Goal: Transaction & Acquisition: Subscribe to service/newsletter

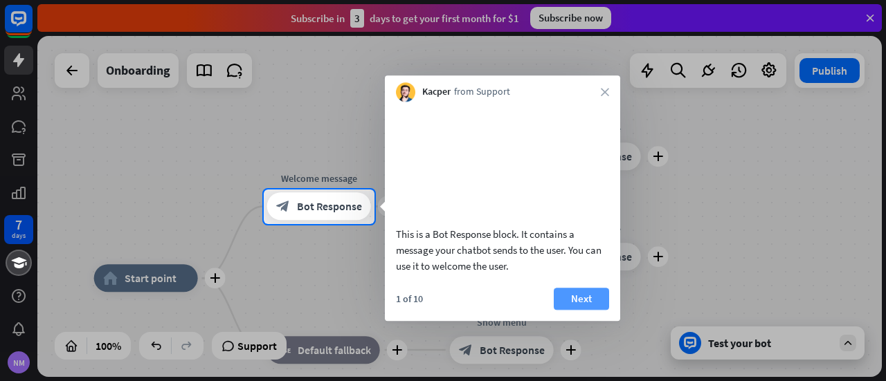
click at [595, 310] on button "Next" at bounding box center [581, 299] width 55 height 22
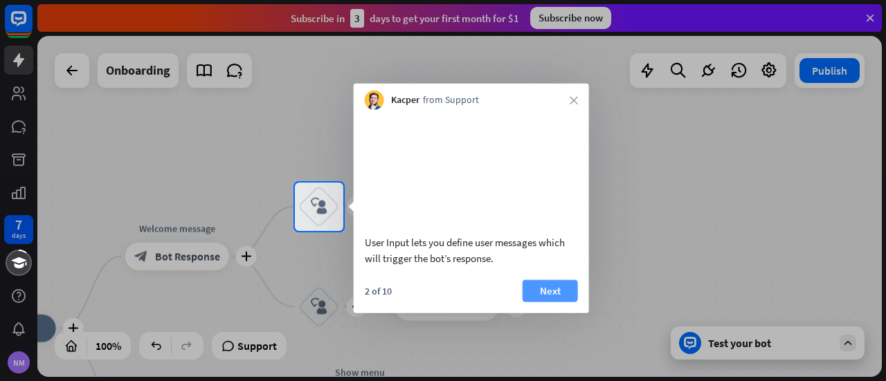
click at [562, 302] on button "Next" at bounding box center [550, 291] width 55 height 22
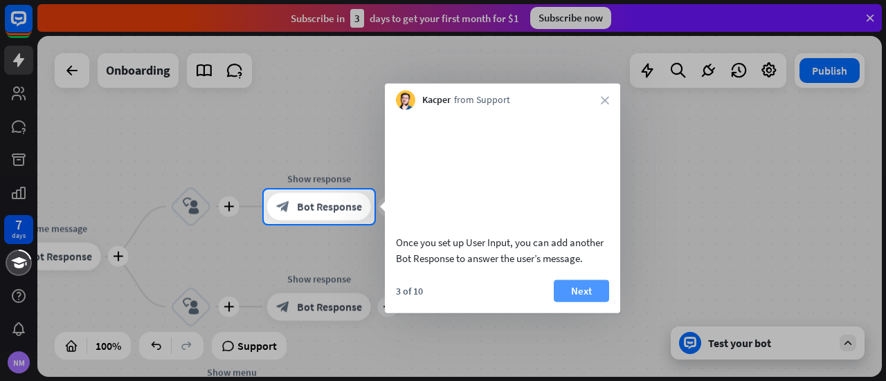
click at [565, 302] on button "Next" at bounding box center [581, 291] width 55 height 22
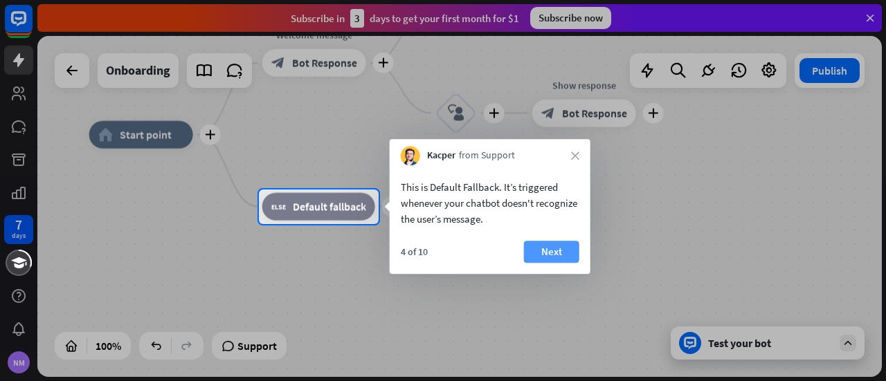
click at [552, 253] on button "Next" at bounding box center [551, 252] width 55 height 22
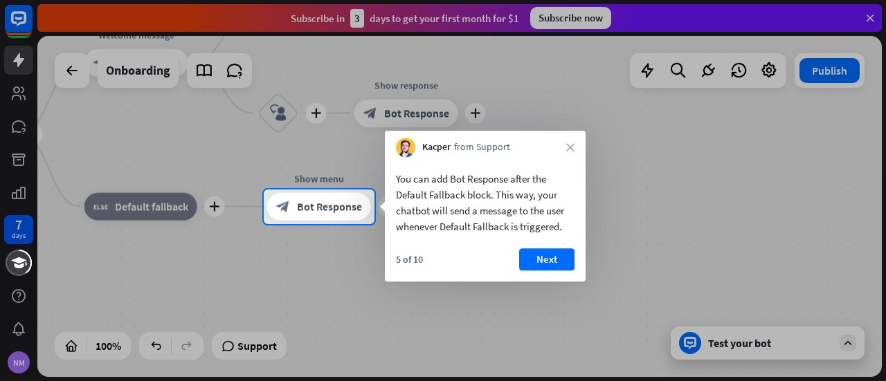
click at [552, 253] on button "Next" at bounding box center [546, 260] width 55 height 22
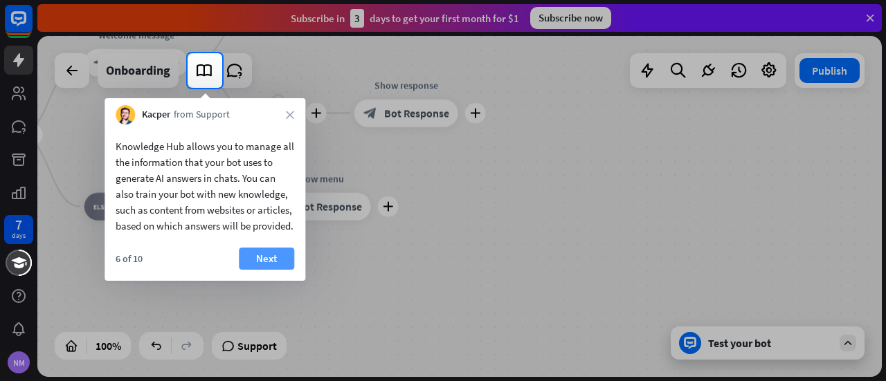
click at [278, 270] on button "Next" at bounding box center [266, 259] width 55 height 22
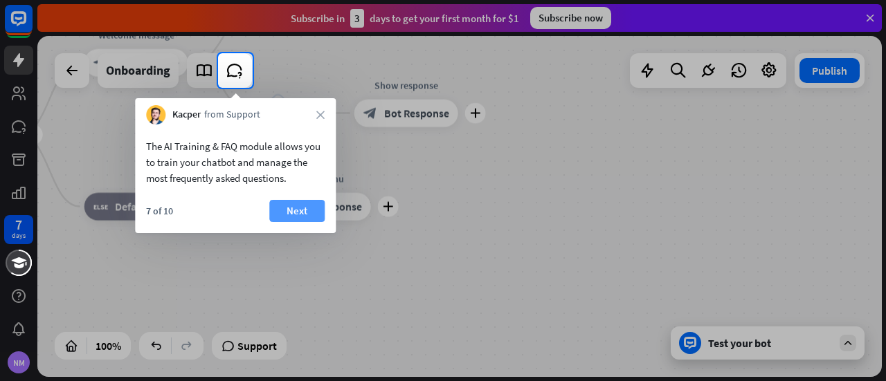
click at [299, 215] on button "Next" at bounding box center [296, 211] width 55 height 22
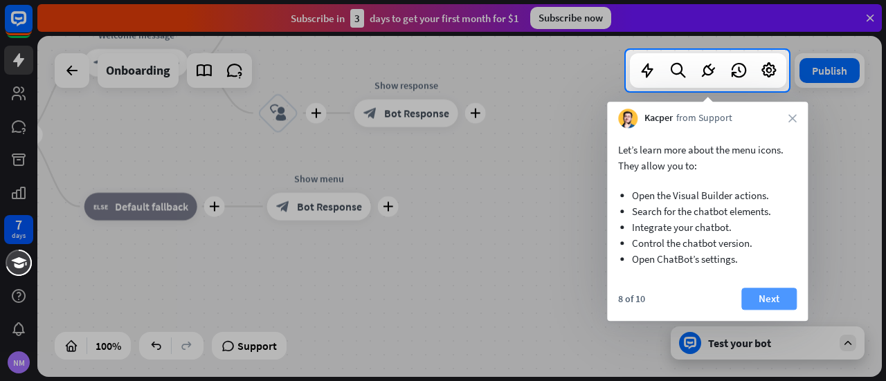
click at [771, 300] on button "Next" at bounding box center [768, 299] width 55 height 22
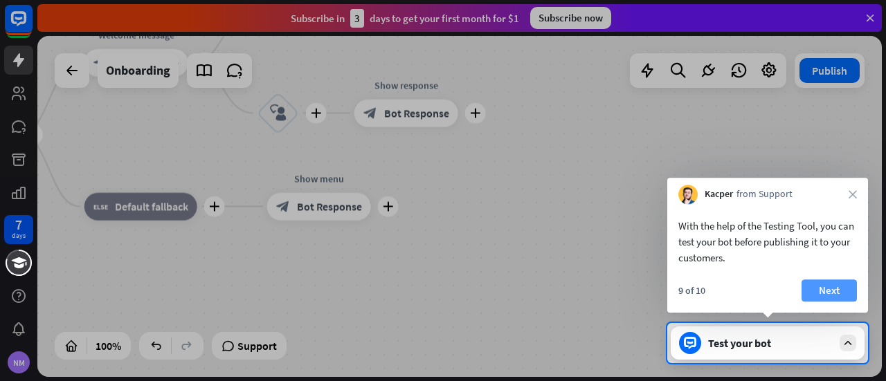
click at [840, 289] on button "Next" at bounding box center [829, 291] width 55 height 22
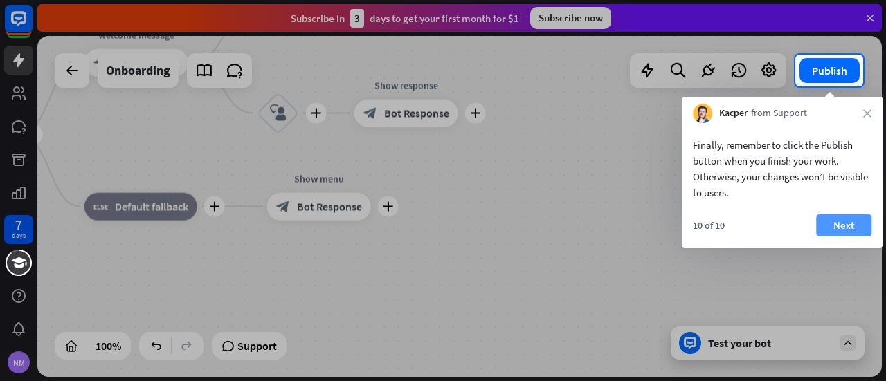
click at [853, 218] on button "Next" at bounding box center [843, 226] width 55 height 22
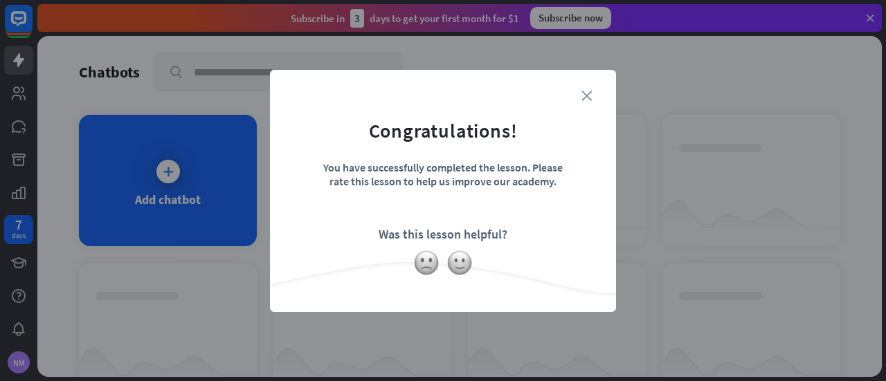
click at [588, 93] on icon "close" at bounding box center [587, 96] width 10 height 10
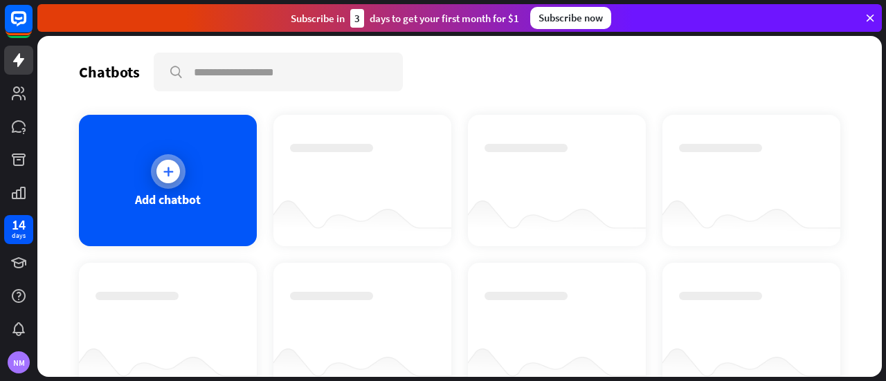
click at [163, 171] on icon at bounding box center [168, 172] width 14 height 14
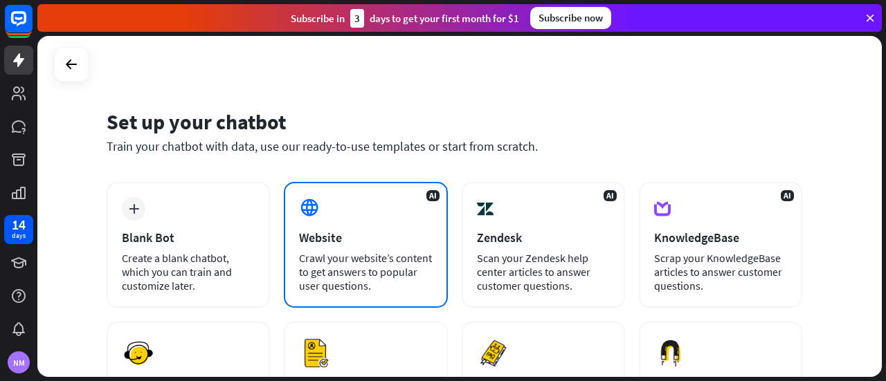
click at [308, 212] on icon at bounding box center [309, 207] width 21 height 21
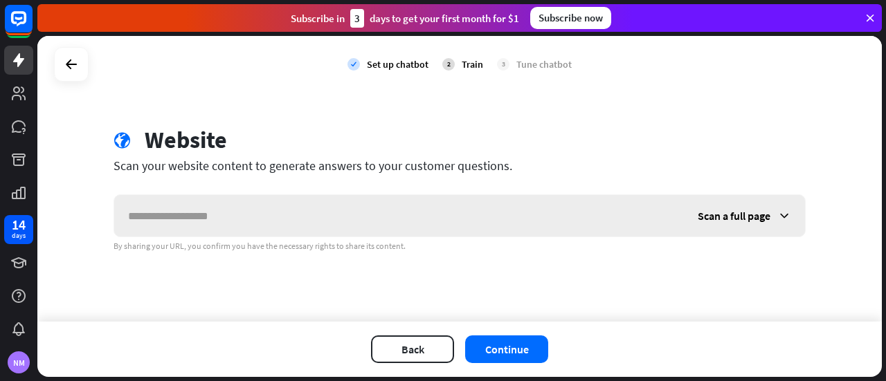
click at [790, 212] on icon at bounding box center [784, 216] width 14 height 14
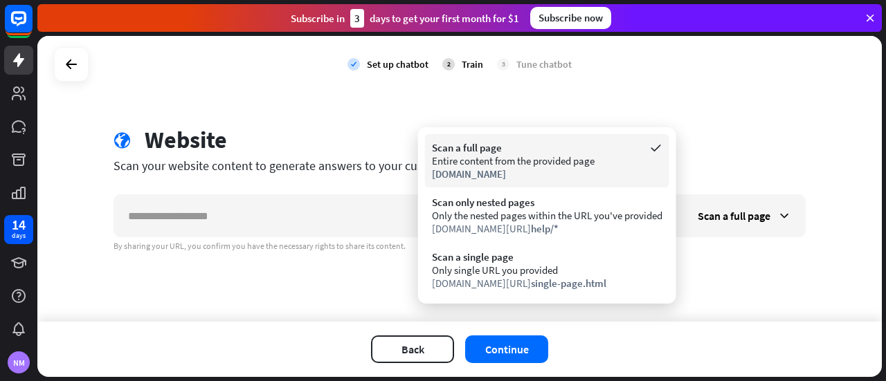
click at [534, 163] on div "Entire content from the provided page" at bounding box center [547, 160] width 231 height 13
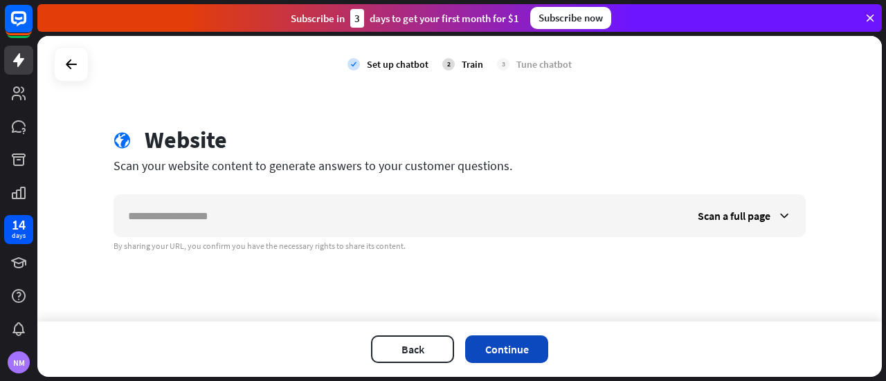
click at [503, 352] on button "Continue" at bounding box center [506, 350] width 83 height 28
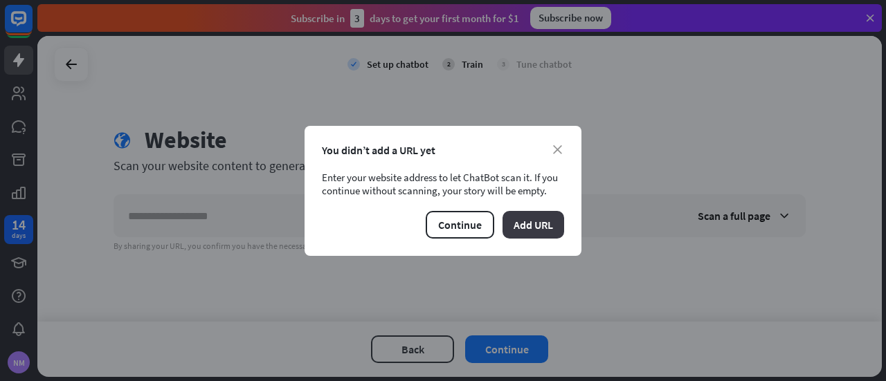
click at [530, 232] on button "Add URL" at bounding box center [534, 225] width 62 height 28
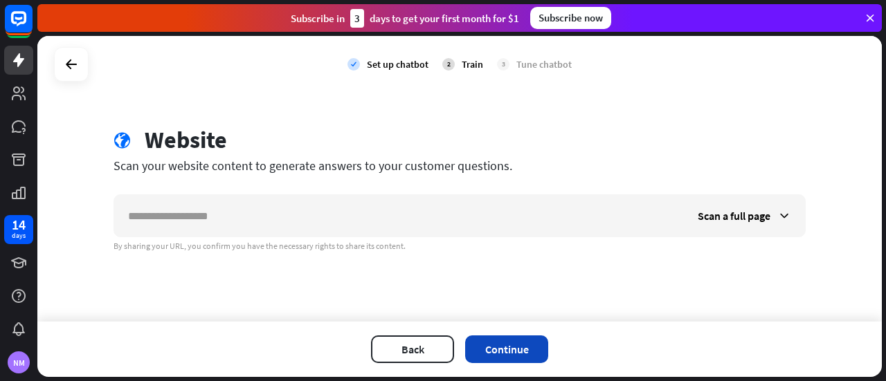
click at [515, 350] on button "Continue" at bounding box center [506, 350] width 83 height 28
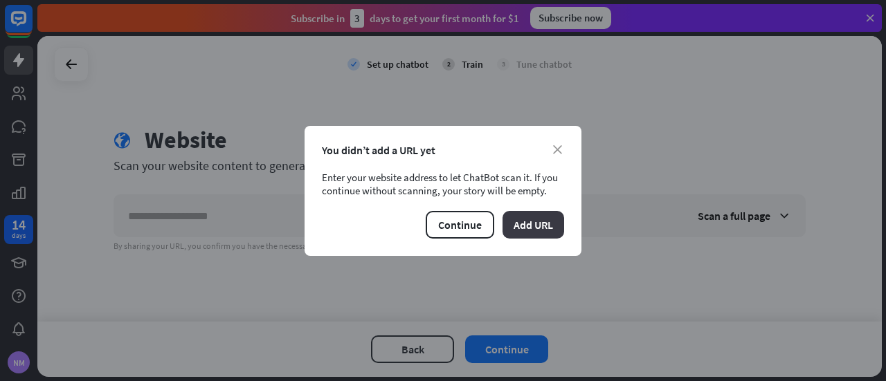
click at [548, 221] on button "Add URL" at bounding box center [534, 225] width 62 height 28
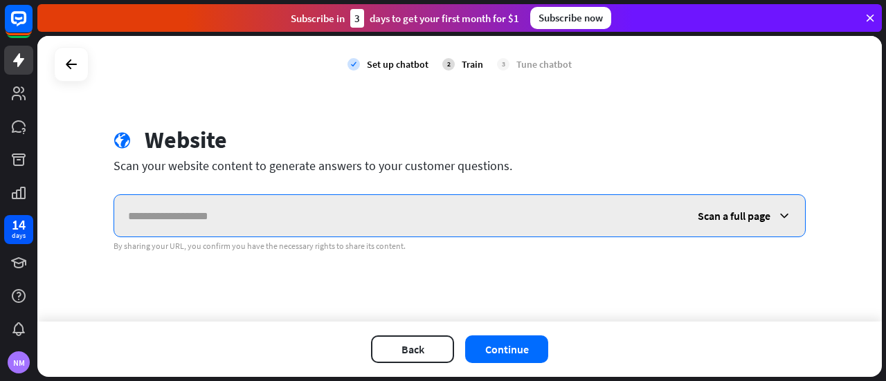
drag, startPoint x: 570, startPoint y: 236, endPoint x: 409, endPoint y: 210, distance: 163.4
click at [409, 210] on input "text" at bounding box center [399, 216] width 570 height 42
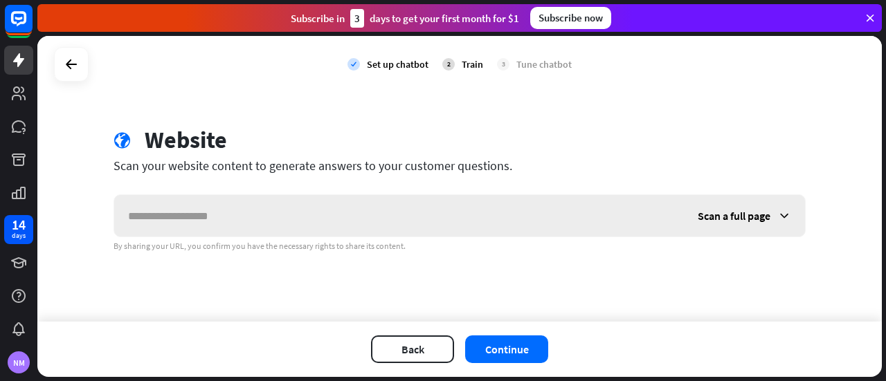
click at [789, 215] on icon at bounding box center [784, 216] width 14 height 14
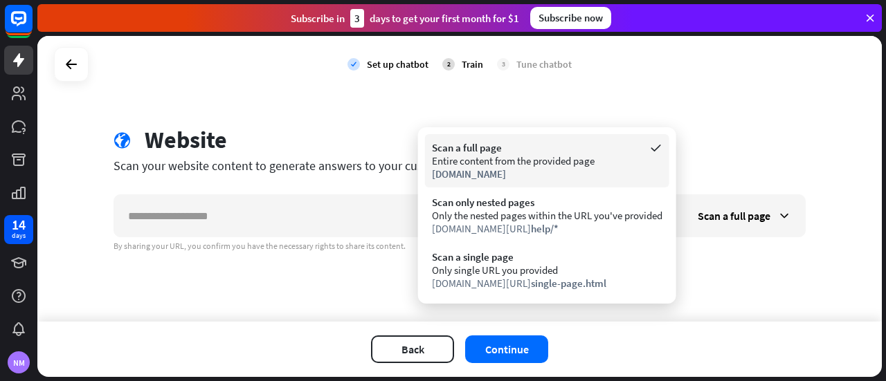
click at [573, 172] on div "[DOMAIN_NAME]" at bounding box center [547, 174] width 231 height 13
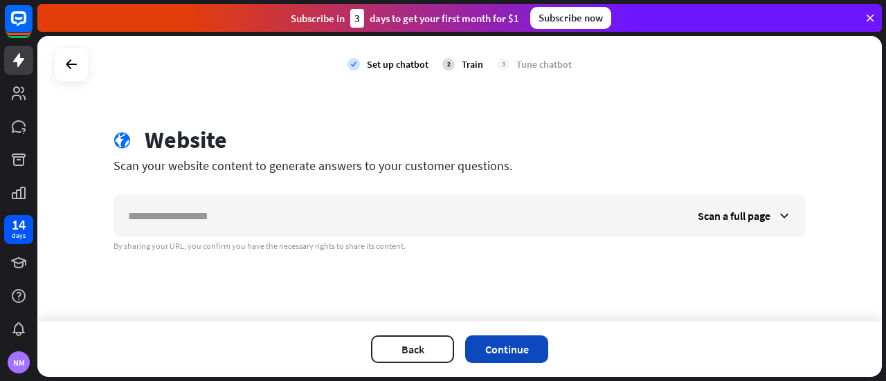
click at [517, 348] on button "Continue" at bounding box center [506, 350] width 83 height 28
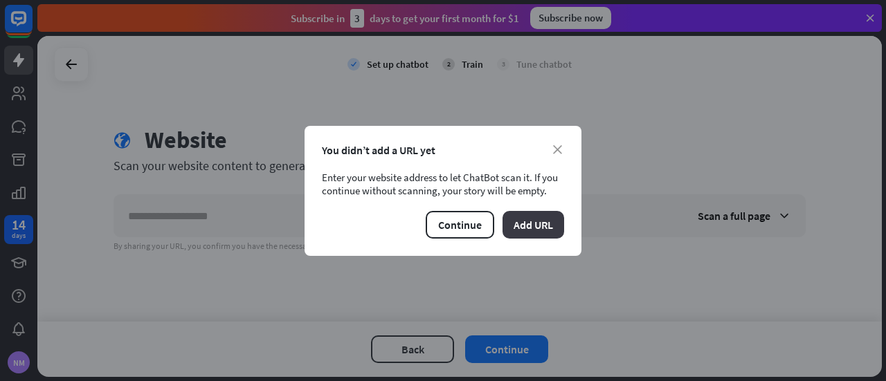
click at [519, 228] on button "Add URL" at bounding box center [534, 225] width 62 height 28
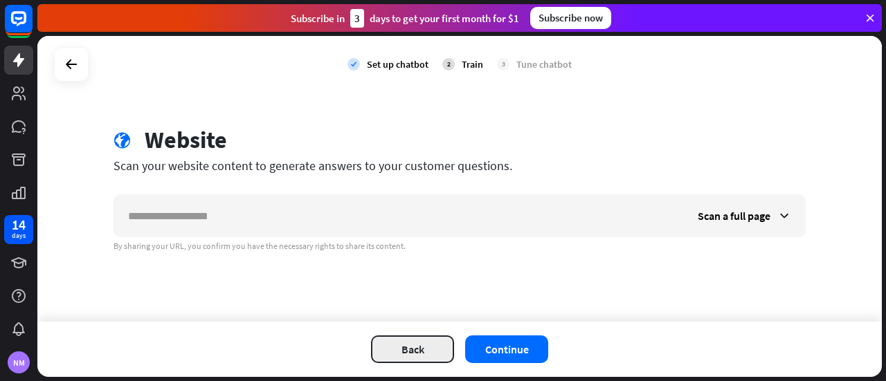
click at [439, 342] on button "Back" at bounding box center [412, 350] width 83 height 28
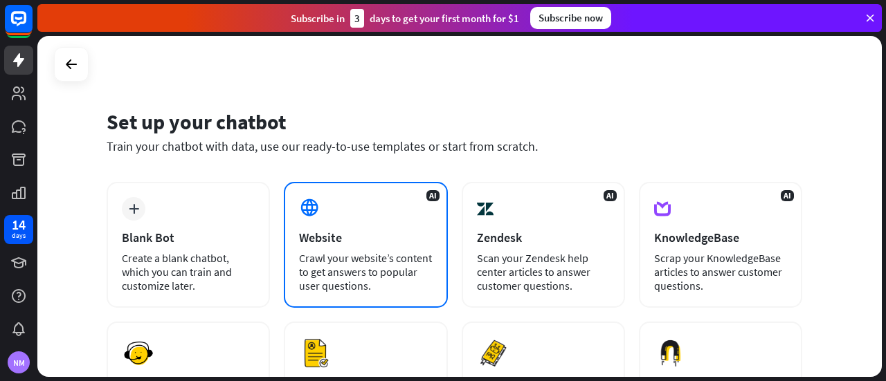
click at [369, 221] on div "AI Website Crawl your website’s content to get answers to popular user question…" at bounding box center [365, 245] width 163 height 126
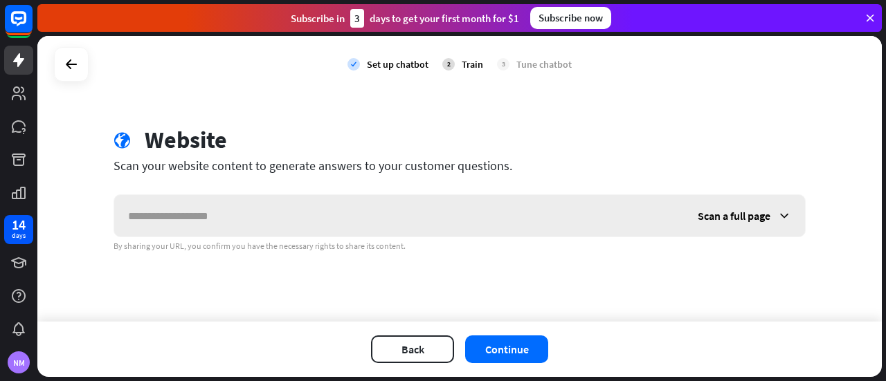
click at [789, 220] on icon at bounding box center [784, 216] width 14 height 14
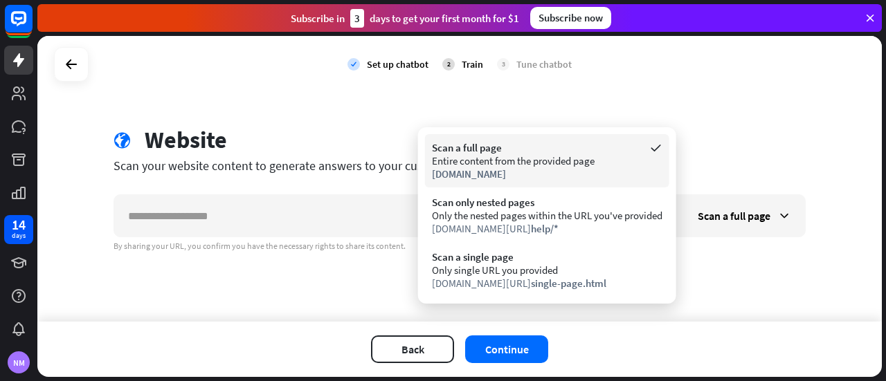
click at [520, 169] on div "[DOMAIN_NAME]" at bounding box center [547, 174] width 231 height 13
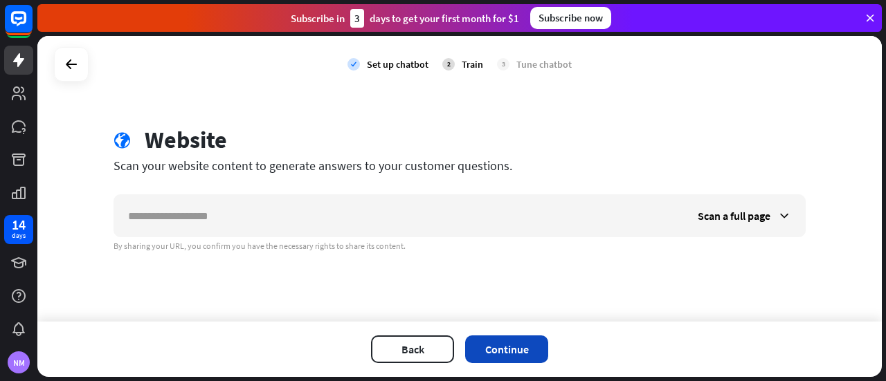
click at [497, 342] on button "Continue" at bounding box center [506, 350] width 83 height 28
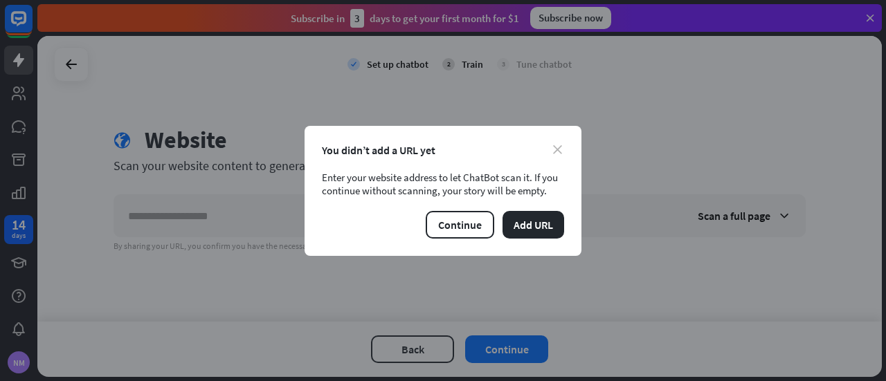
click at [559, 145] on icon "close" at bounding box center [557, 149] width 9 height 9
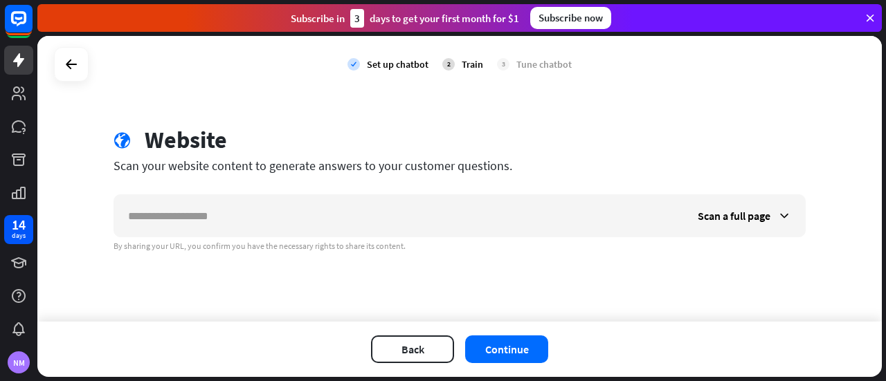
click at [872, 13] on icon at bounding box center [870, 18] width 12 height 12
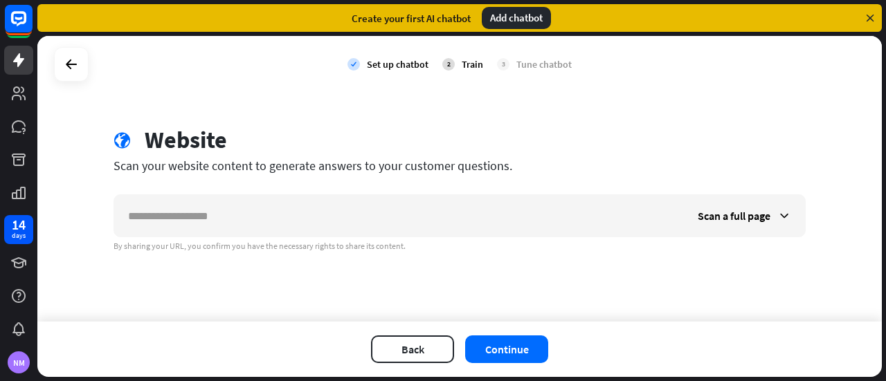
click at [869, 14] on icon at bounding box center [870, 18] width 12 height 12
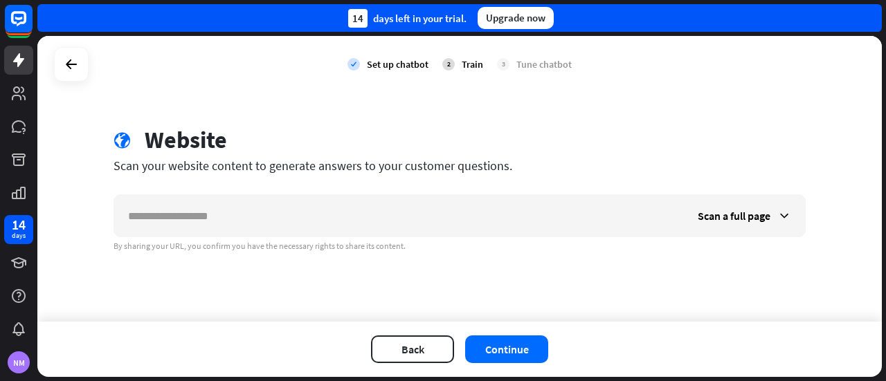
click at [869, 14] on div "14 days left in your trial. Upgrade now" at bounding box center [459, 18] width 845 height 28
click at [494, 15] on div "Upgrade now" at bounding box center [516, 18] width 76 height 22
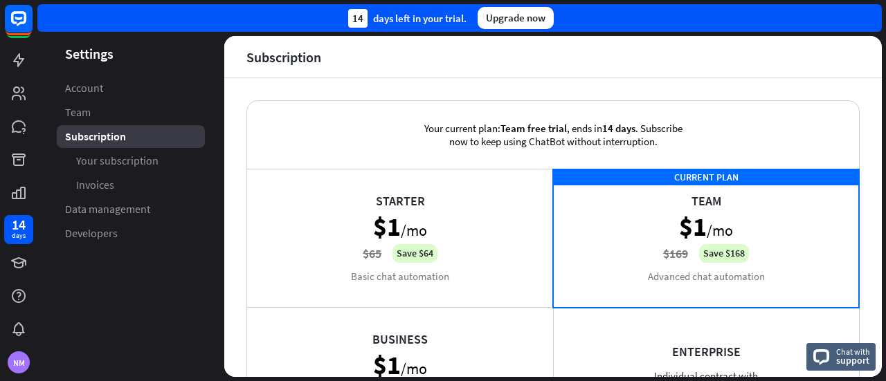
click at [105, 59] on header "Settings" at bounding box center [130, 53] width 187 height 19
click at [100, 55] on header "Settings" at bounding box center [130, 53] width 187 height 19
click at [432, 20] on div "14 days left in your trial." at bounding box center [407, 18] width 118 height 19
click at [430, 225] on div "Starter $1 /mo $65 Save $64 Basic chat automation" at bounding box center [400, 238] width 306 height 138
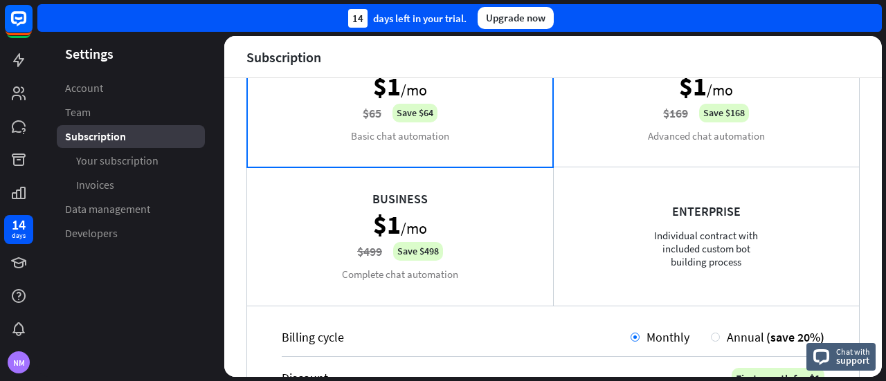
scroll to position [208, 0]
